Goal: Task Accomplishment & Management: Use online tool/utility

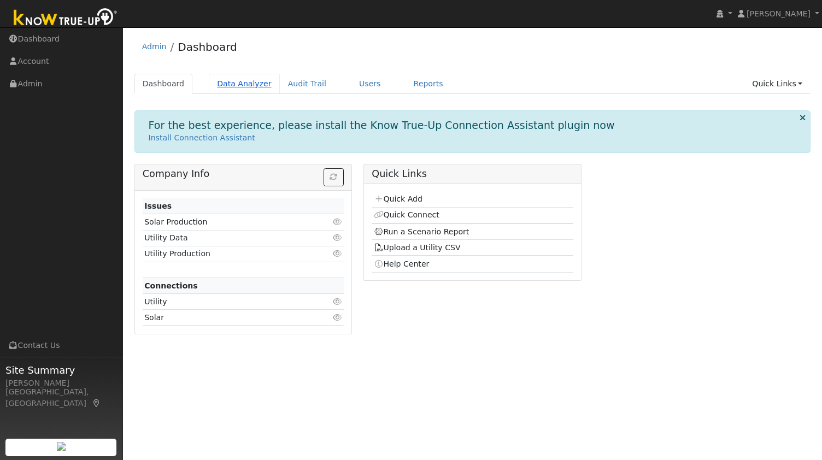
click at [224, 85] on link "Data Analyzer" at bounding box center [244, 84] width 71 height 20
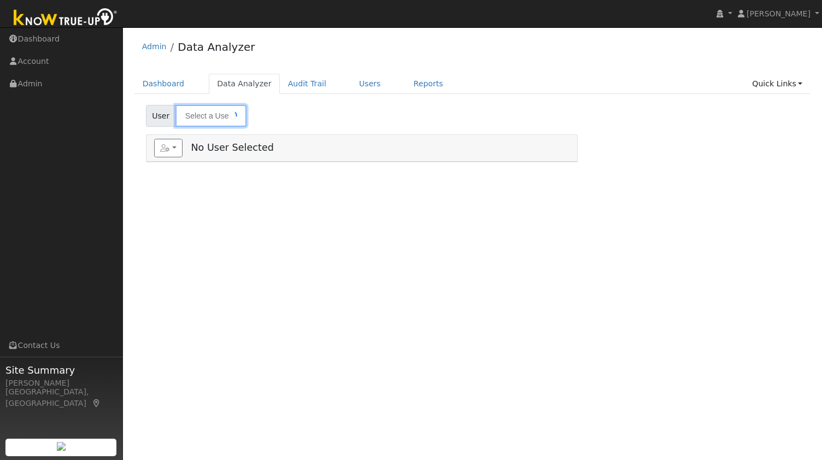
type input "[PERSON_NAME]"
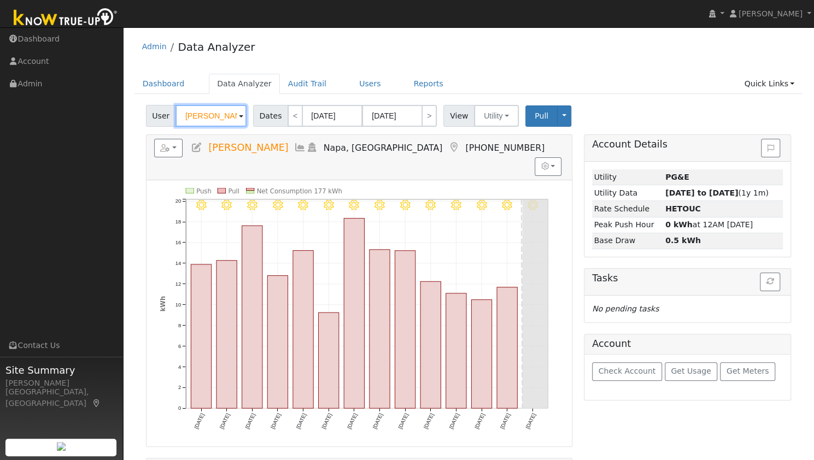
click at [219, 124] on input "[PERSON_NAME]" at bounding box center [210, 116] width 71 height 22
click at [219, 124] on input "Alton Weeks" at bounding box center [210, 116] width 71 height 22
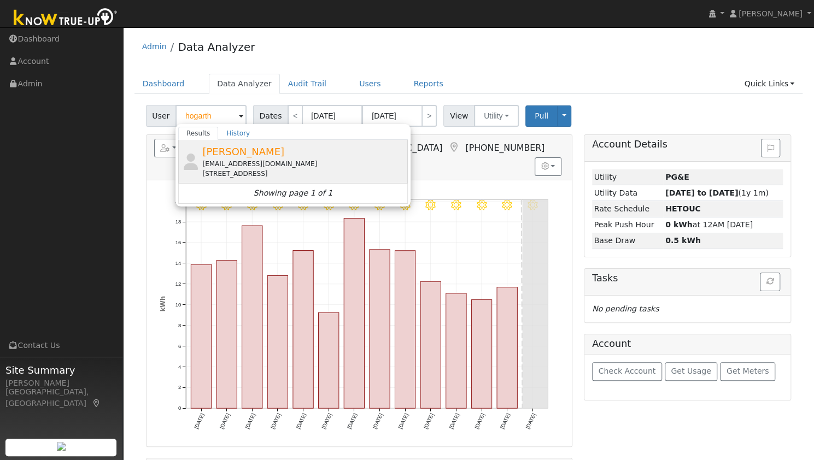
click at [223, 155] on span "Bradley Hogarth" at bounding box center [243, 151] width 82 height 11
type input "Bradley Hogarth"
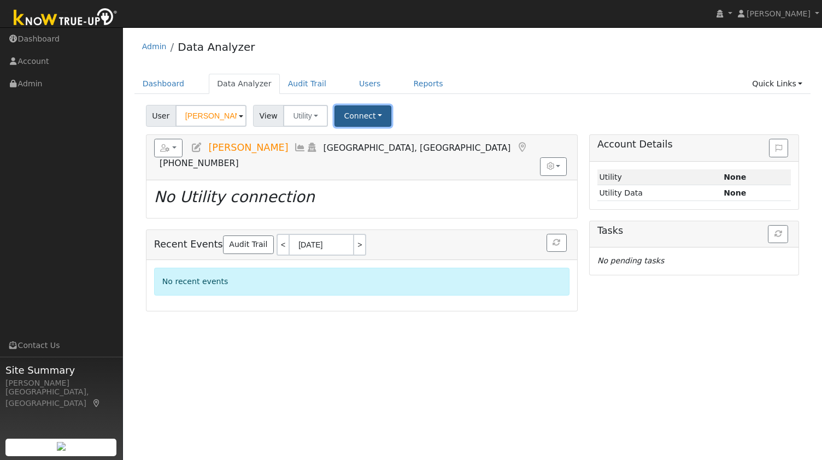
click at [354, 114] on button "Connect" at bounding box center [362, 115] width 57 height 21
click at [364, 162] on link "Quick Connect" at bounding box center [377, 163] width 85 height 15
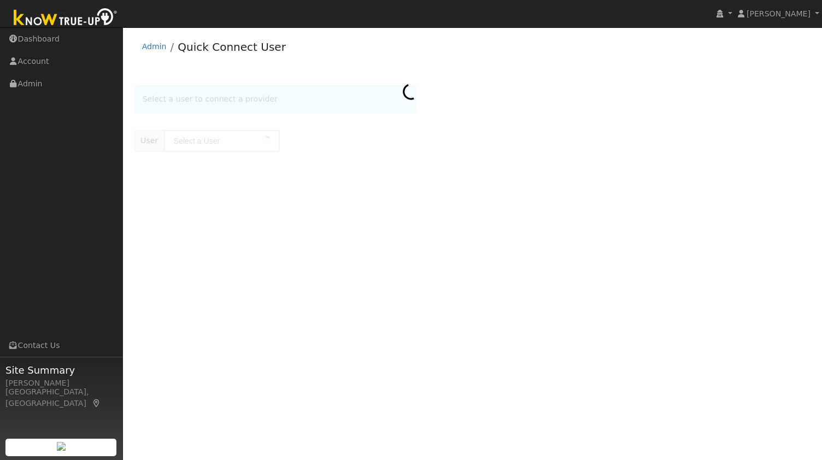
type input "[PERSON_NAME]"
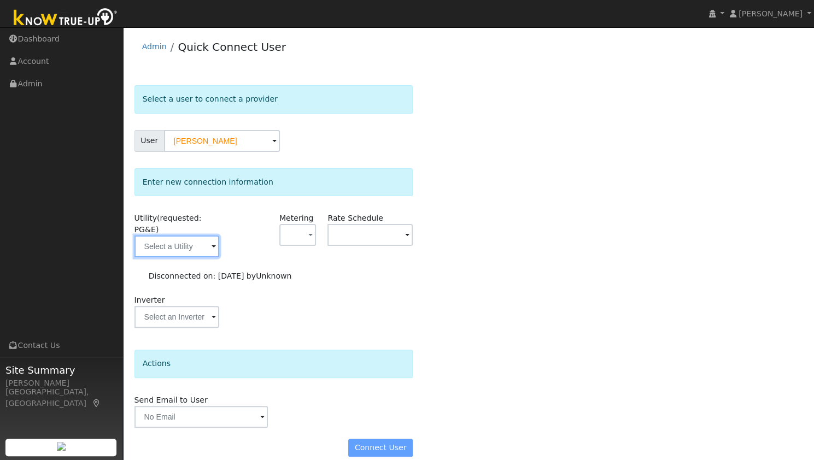
click at [181, 236] on input "text" at bounding box center [176, 247] width 85 height 22
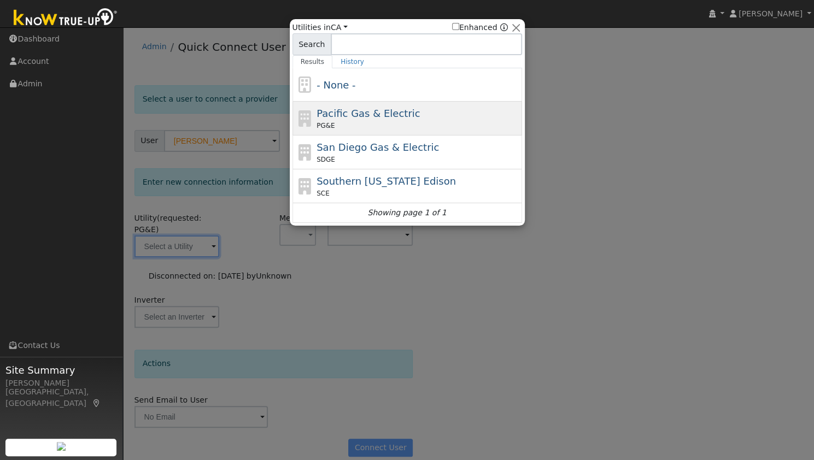
click at [358, 108] on span "Pacific Gas & Electric" at bounding box center [367, 113] width 103 height 11
type input "PG&E"
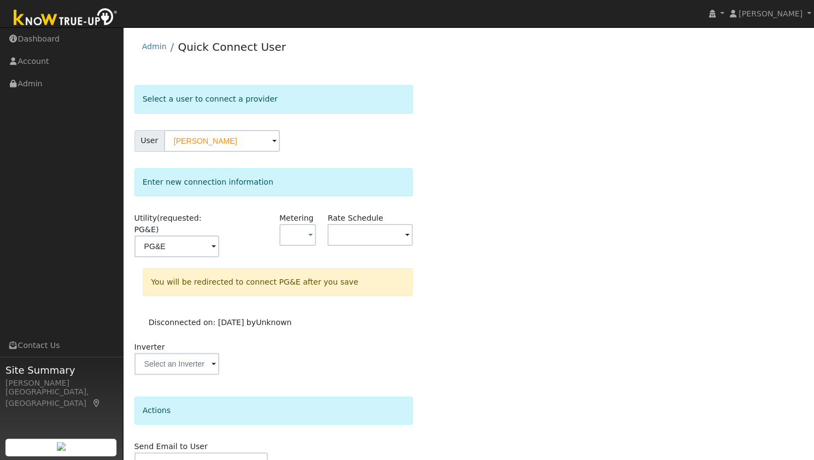
scroll to position [46, 0]
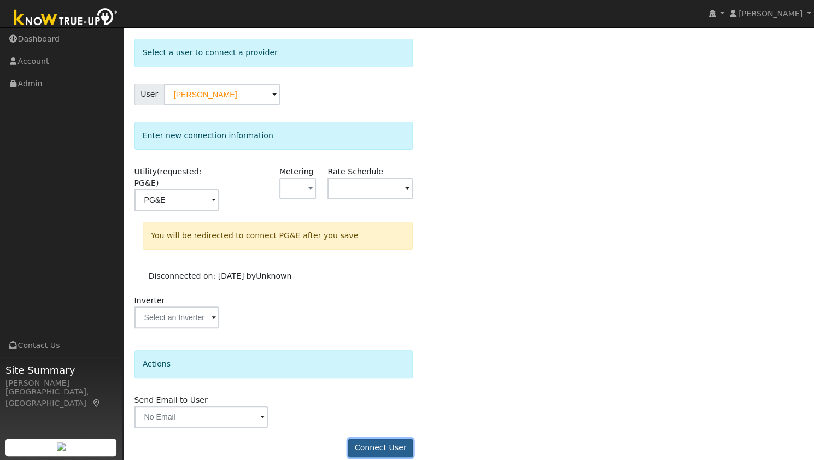
click at [381, 439] on button "Connect User" at bounding box center [380, 448] width 64 height 19
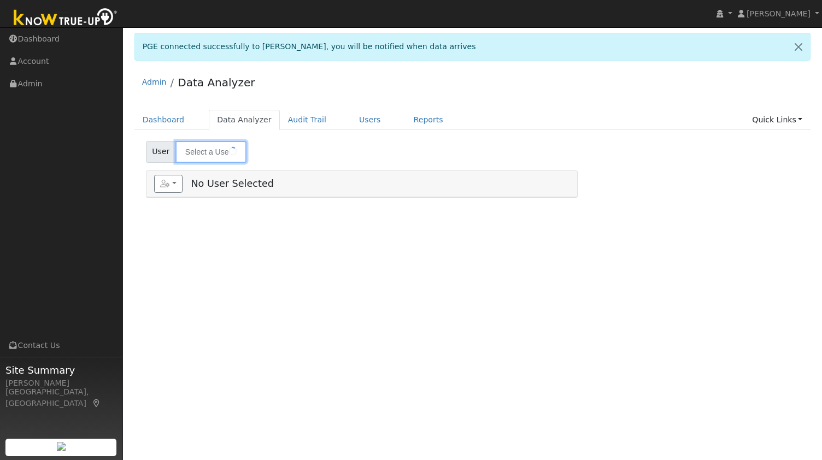
type input "Bradley Hogarth"
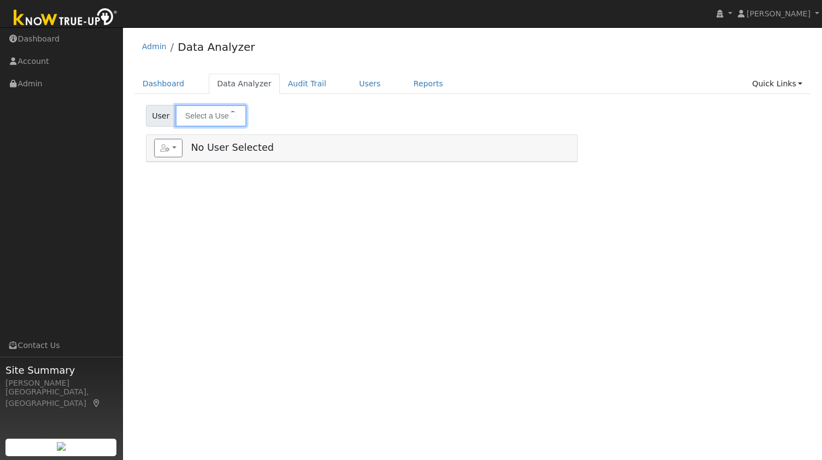
type input "[PERSON_NAME]"
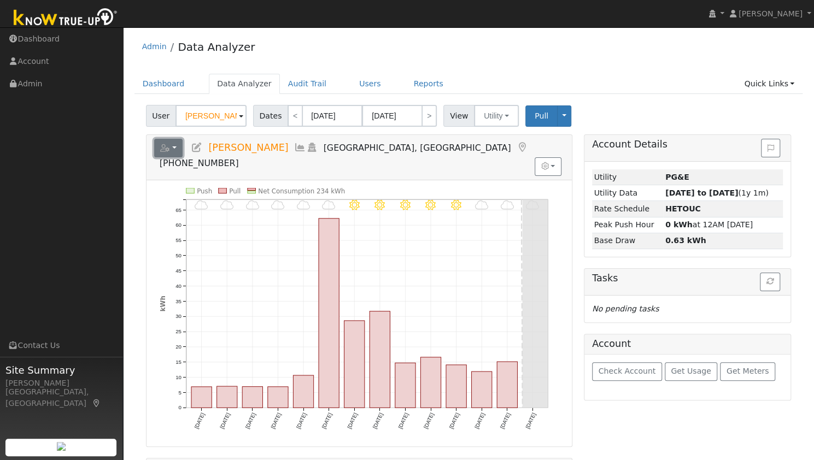
click at [178, 146] on button "button" at bounding box center [168, 148] width 29 height 19
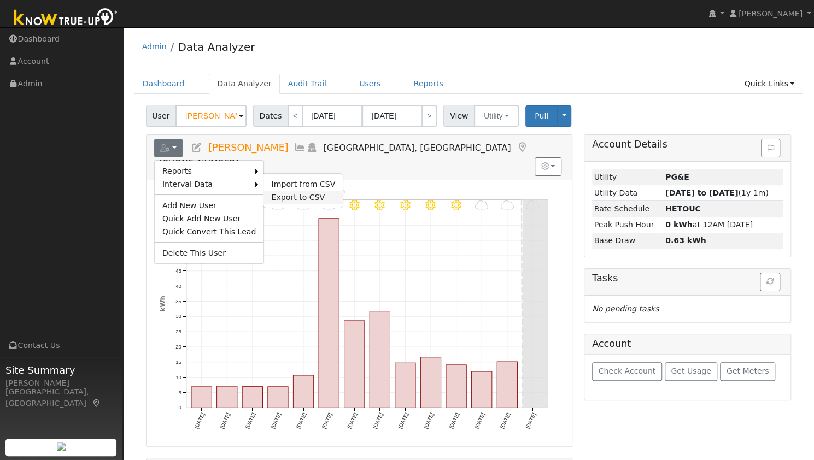
click at [280, 192] on link "Export to CSV" at bounding box center [302, 197] width 79 height 13
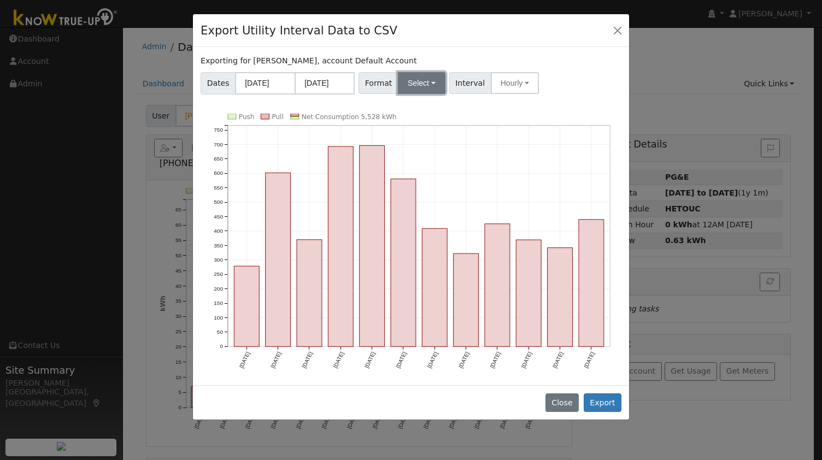
click at [408, 81] on button "Select" at bounding box center [422, 83] width 48 height 22
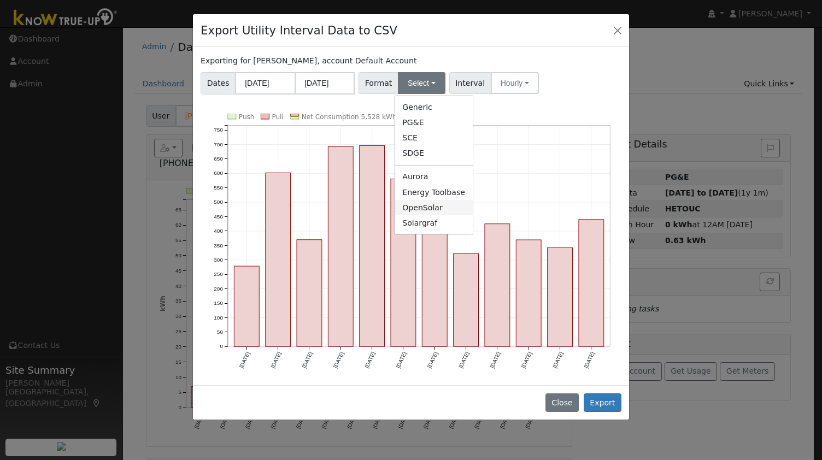
click at [407, 204] on link "OpenSolar" at bounding box center [434, 207] width 78 height 15
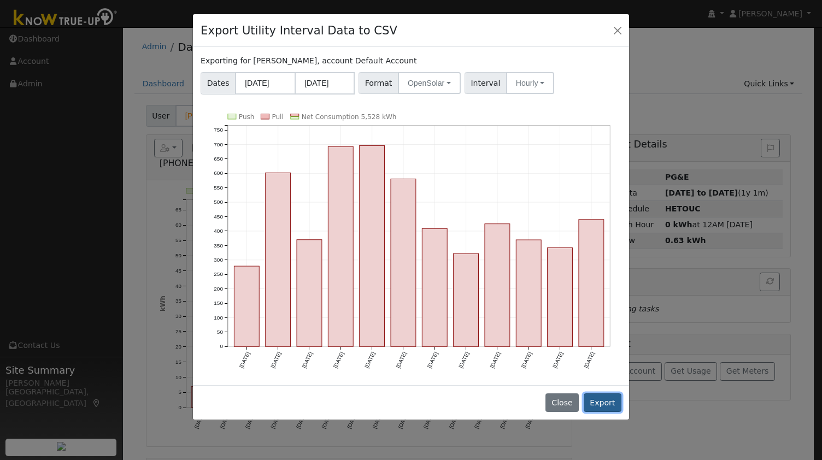
click at [605, 402] on button "Export" at bounding box center [603, 402] width 38 height 19
